Goal: Navigation & Orientation: Find specific page/section

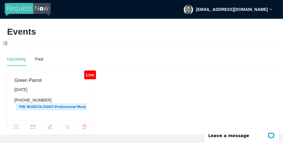
scroll to position [10, 0]
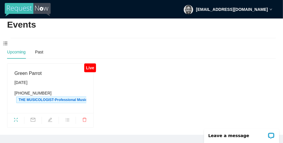
click at [91, 65] on div "Live" at bounding box center [89, 68] width 11 height 9
click at [92, 64] on div "Live" at bounding box center [89, 68] width 11 height 9
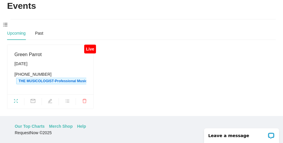
scroll to position [0, 0]
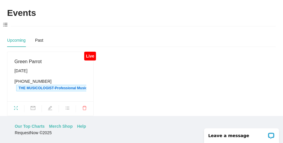
click at [89, 57] on div "Live" at bounding box center [89, 56] width 11 height 9
click at [89, 55] on div "Live" at bounding box center [89, 56] width 11 height 9
click at [38, 41] on div "Past" at bounding box center [39, 40] width 8 height 6
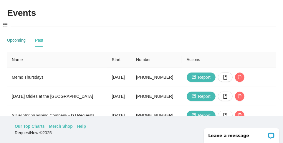
click at [18, 41] on div "Upcoming" at bounding box center [16, 40] width 19 height 6
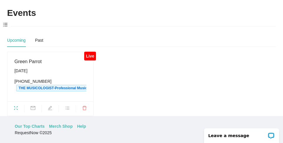
scroll to position [10, 0]
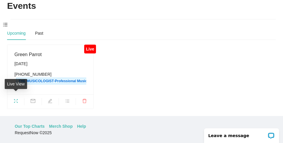
click at [16, 99] on icon "fullscreen" at bounding box center [16, 101] width 5 height 5
